Goal: Transaction & Acquisition: Purchase product/service

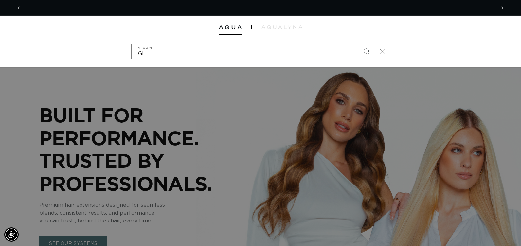
scroll to position [0, 474]
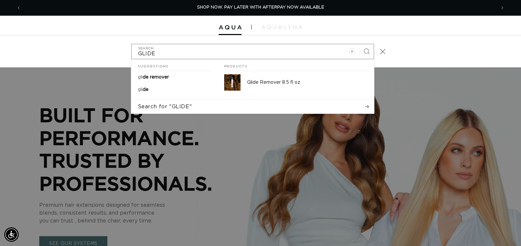
type input "GLIDE"
click at [359, 44] on button "Search" at bounding box center [366, 51] width 14 height 14
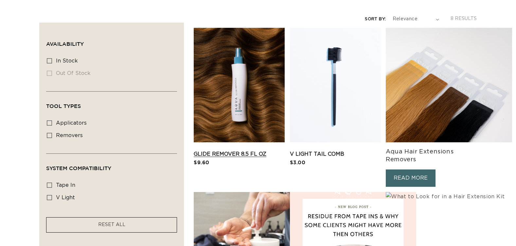
click at [255, 150] on link "Glide Remover 8.5 fl oz" at bounding box center [239, 154] width 91 height 8
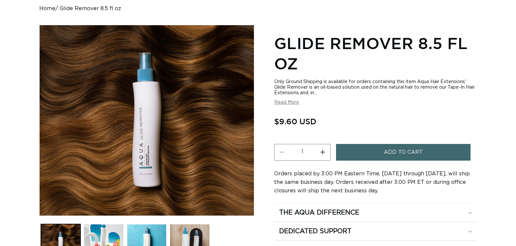
click at [323, 151] on button "Increase quantity for Glide Remover 8.5 fl oz" at bounding box center [322, 152] width 15 height 17
type input "2"
click at [356, 150] on button "Add to cart" at bounding box center [403, 152] width 134 height 17
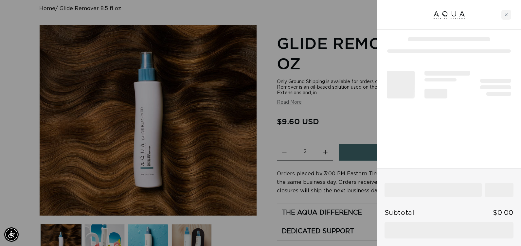
scroll to position [0, 474]
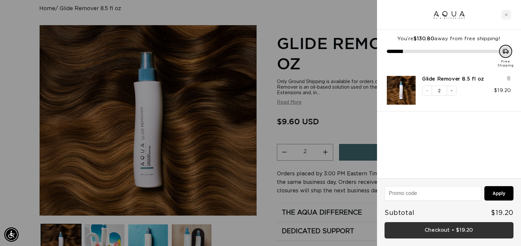
click at [412, 227] on link "Checkout • $19.20" at bounding box center [448, 230] width 129 height 17
